Goal: Find specific page/section: Find specific page/section

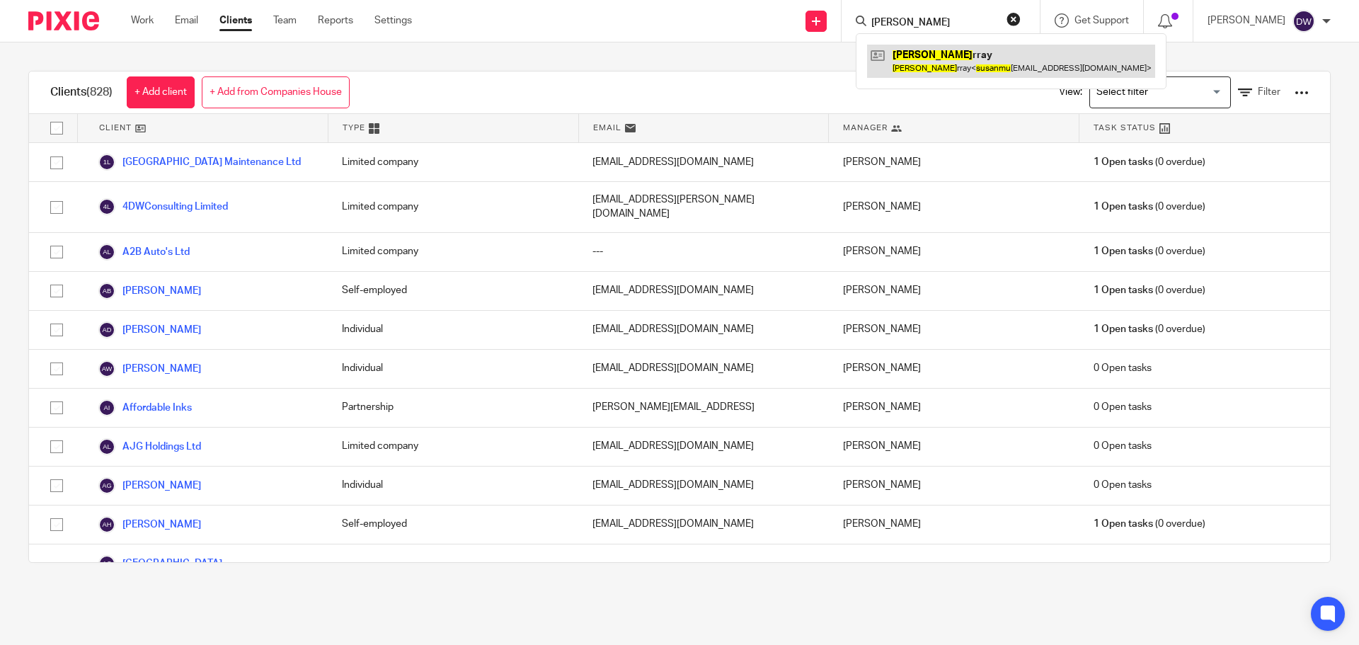
type input "[PERSON_NAME]"
click at [1002, 52] on link at bounding box center [1011, 61] width 288 height 33
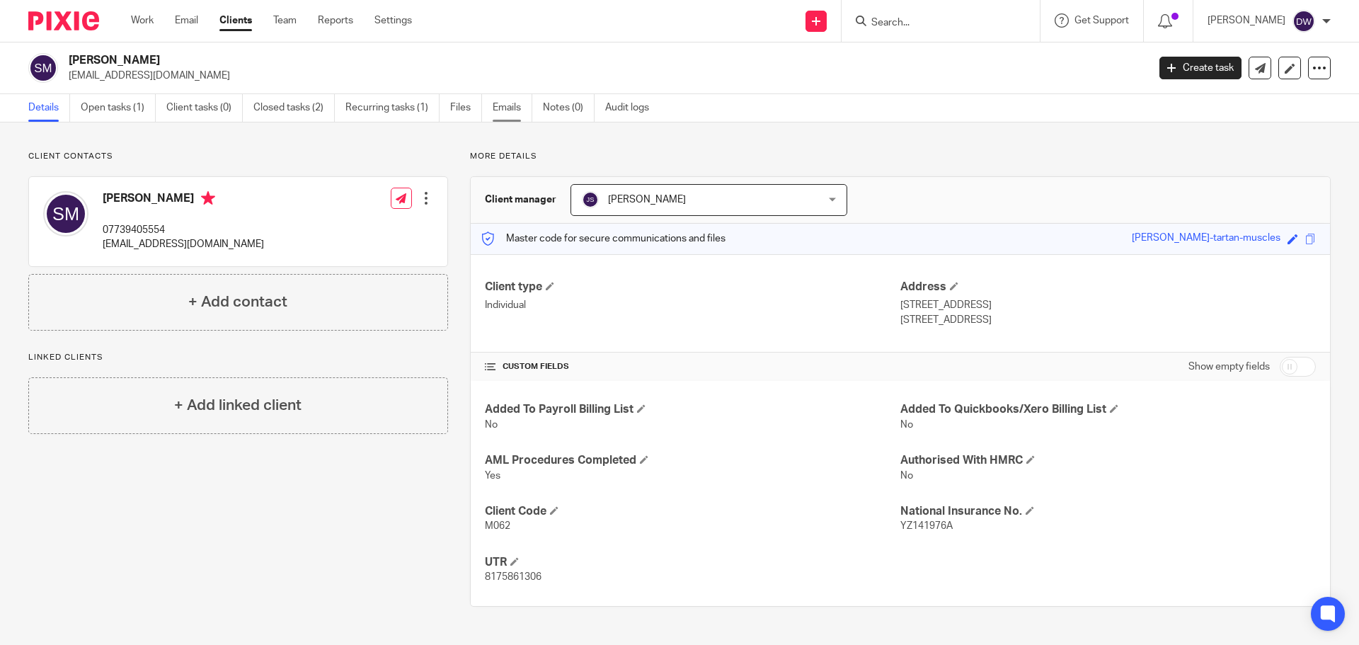
click at [507, 113] on link "Emails" at bounding box center [512, 108] width 40 height 28
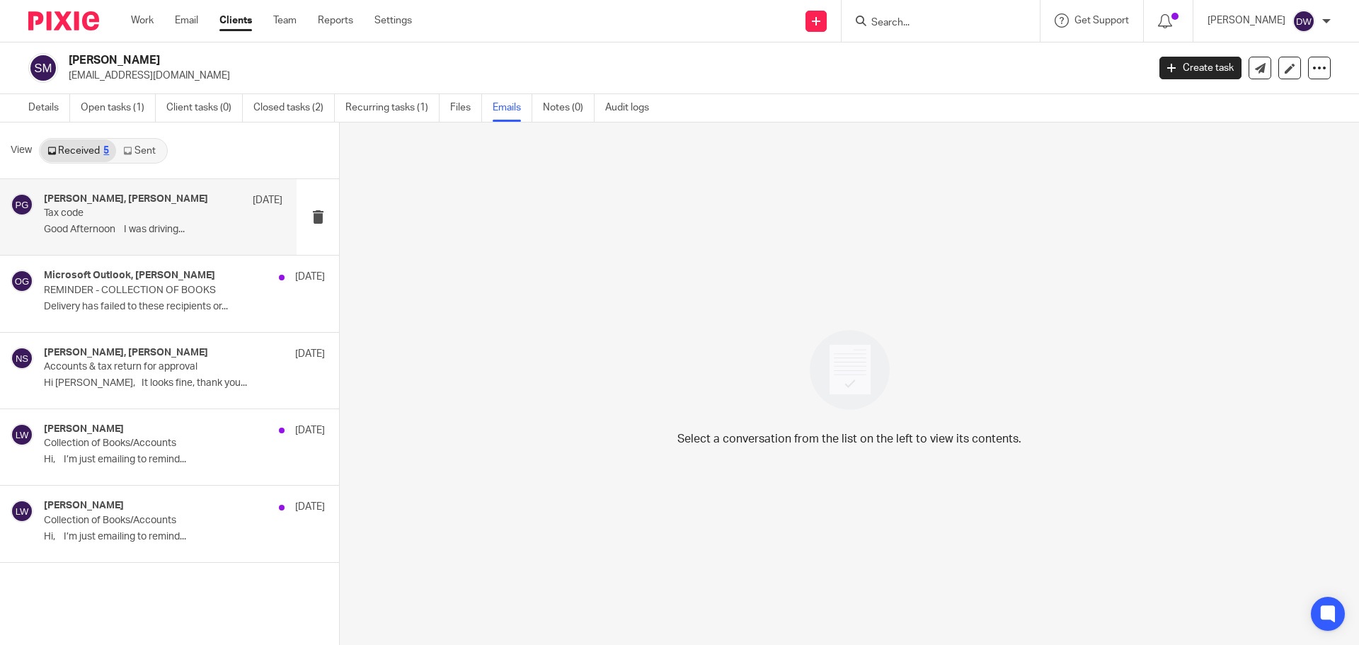
click at [142, 223] on div "Philip Green, Susan Murray 7 Mar Tax code Good Afternoon I was driving..." at bounding box center [163, 216] width 238 height 47
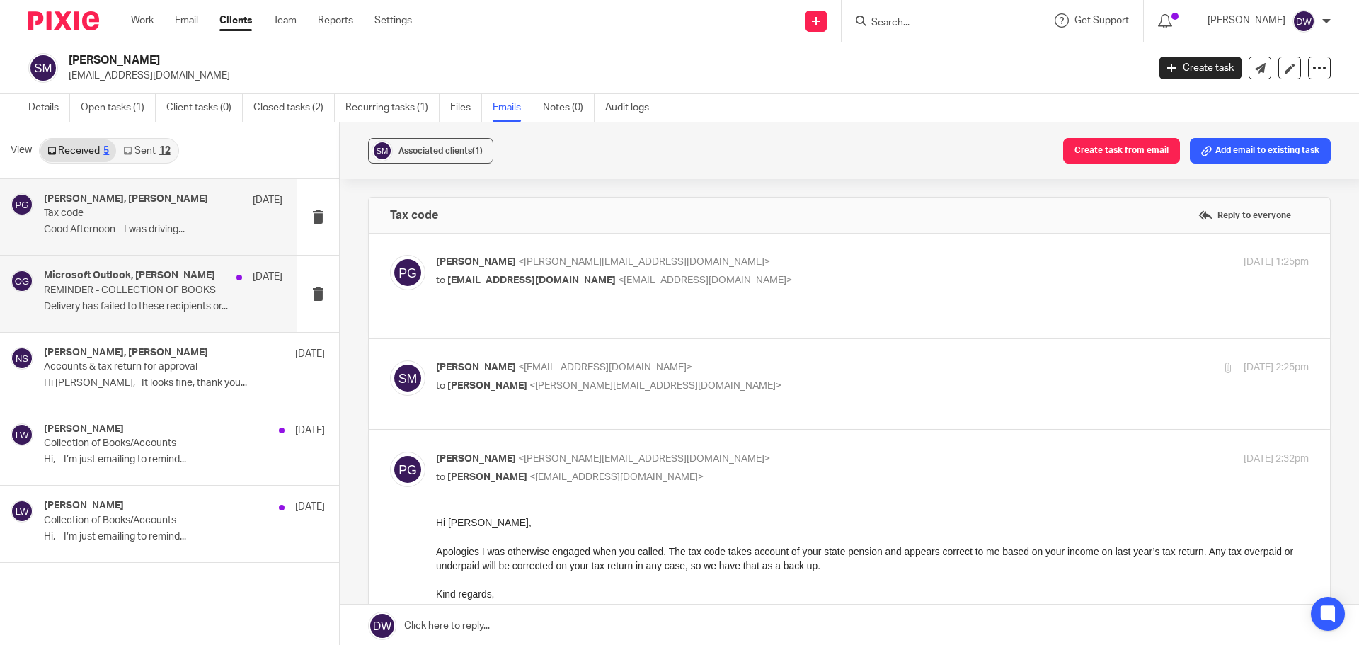
click at [161, 289] on p "REMINDER - COLLECTION OF BOOKS" at bounding box center [139, 290] width 191 height 12
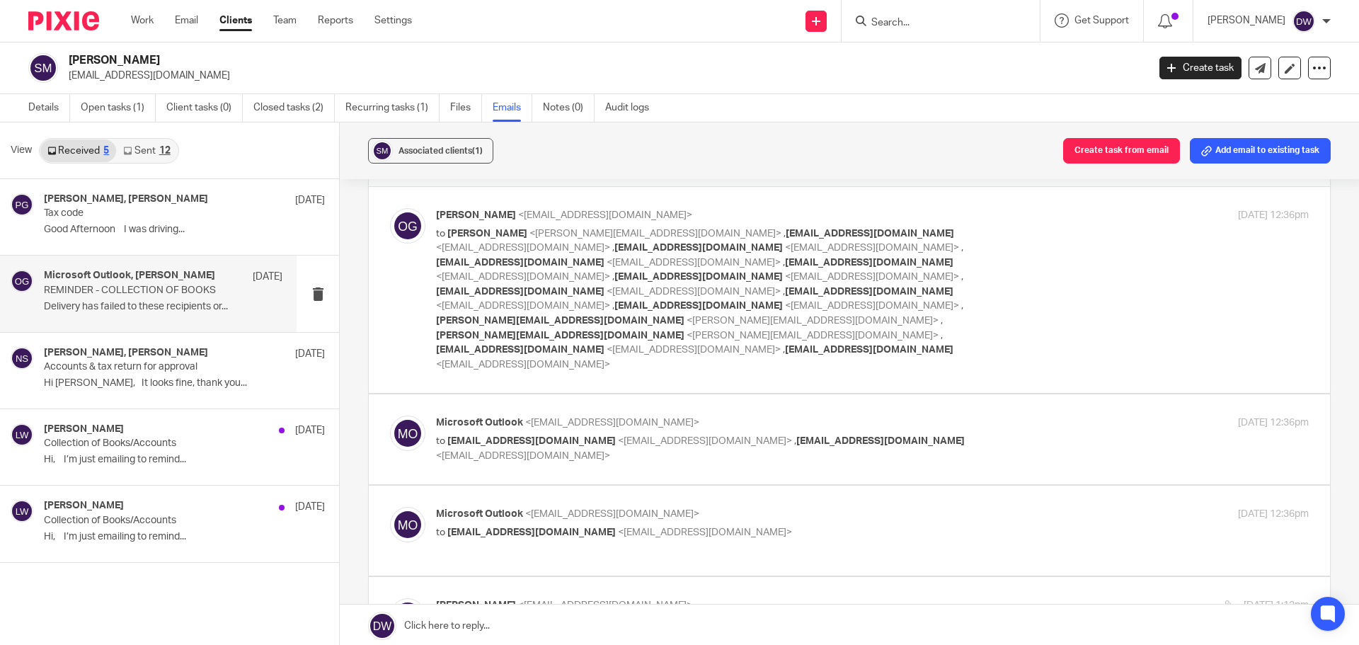
scroll to position [354, 0]
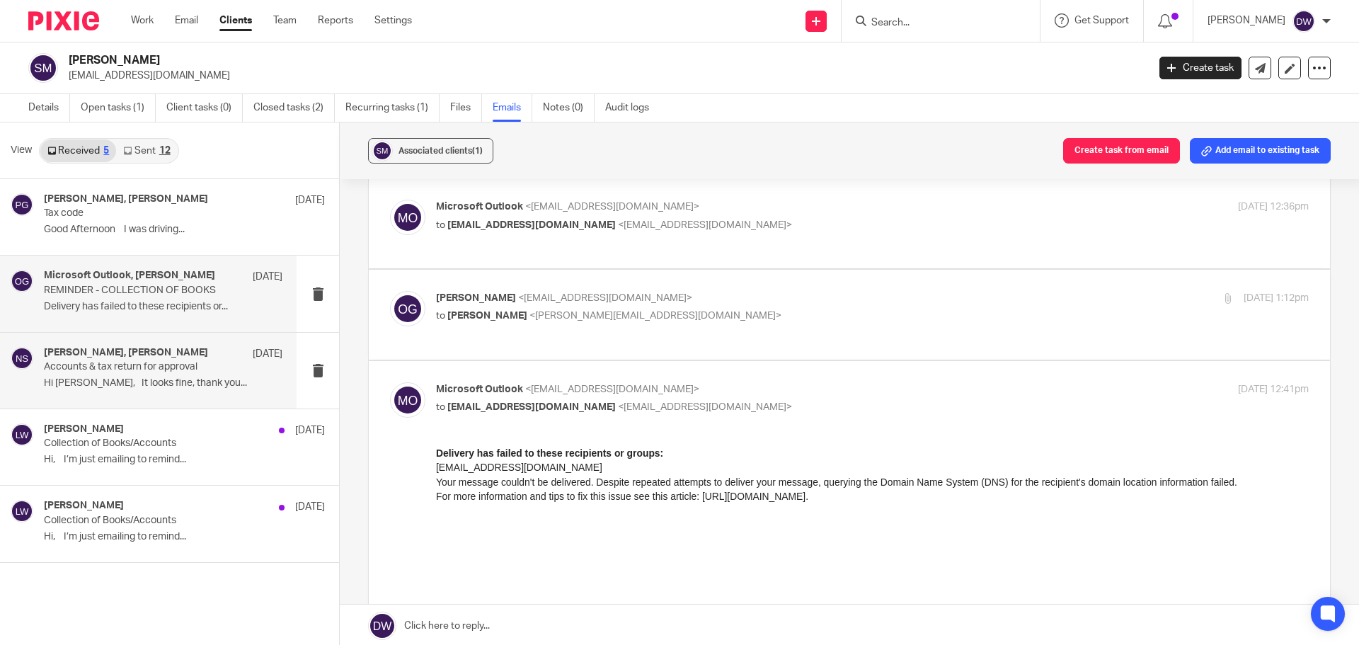
click at [84, 381] on p "Hi Nick, It looks fine, thank you..." at bounding box center [163, 383] width 238 height 12
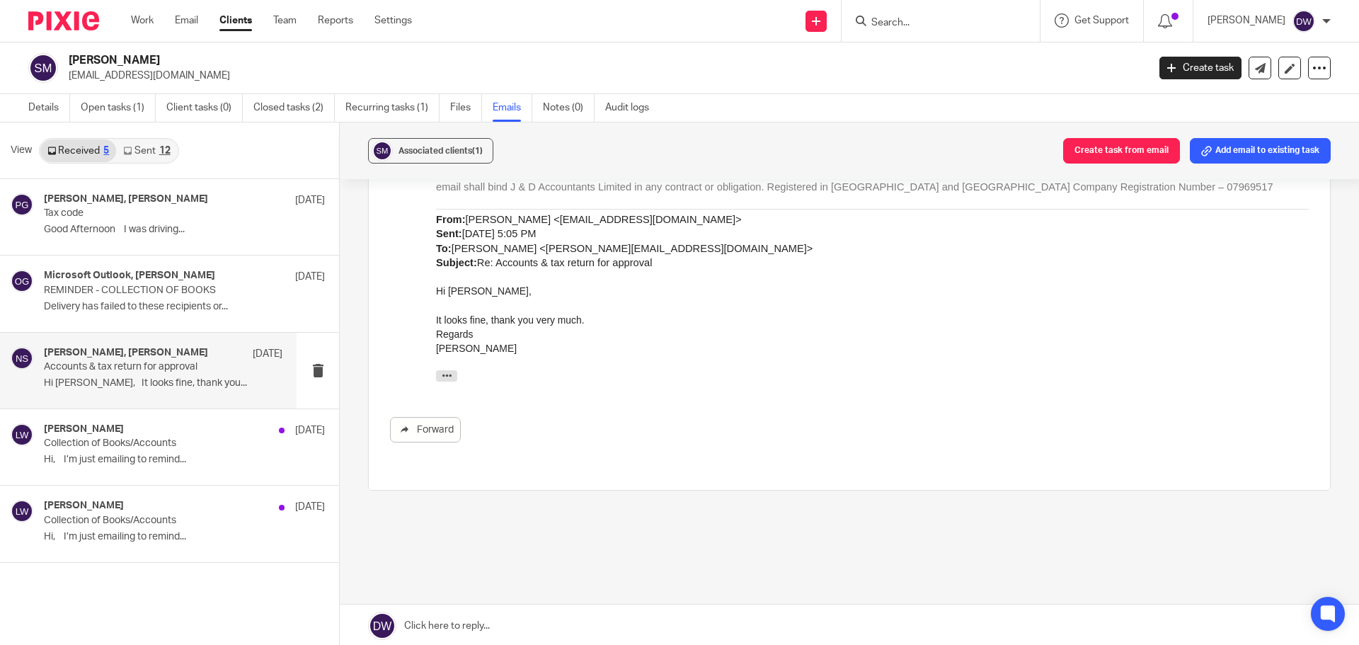
scroll to position [535, 0]
